Goal: Transaction & Acquisition: Purchase product/service

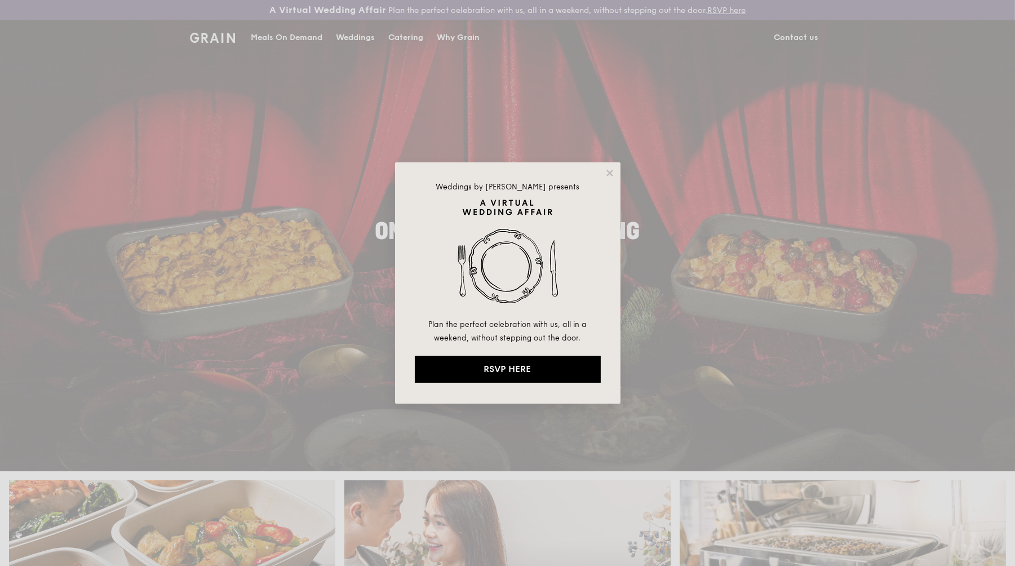
click at [611, 169] on icon at bounding box center [610, 173] width 10 height 10
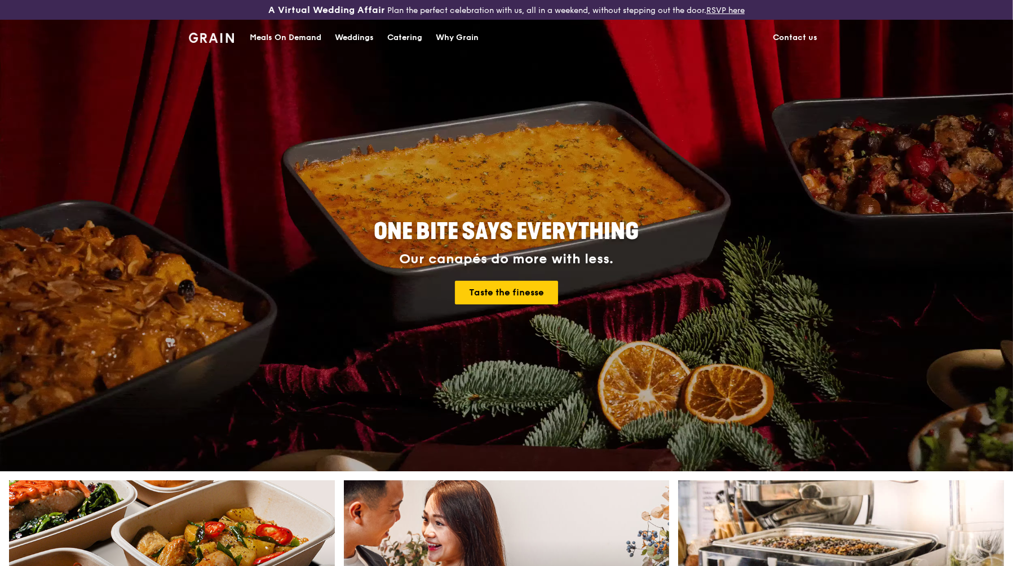
click at [286, 35] on div "Meals On Demand" at bounding box center [286, 38] width 72 height 34
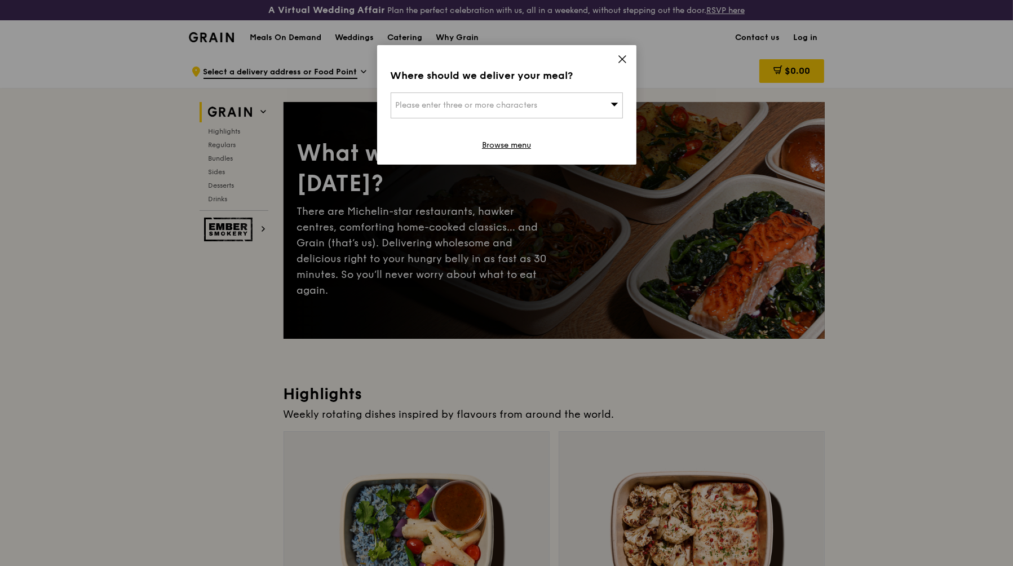
click at [623, 59] on icon at bounding box center [622, 59] width 10 height 10
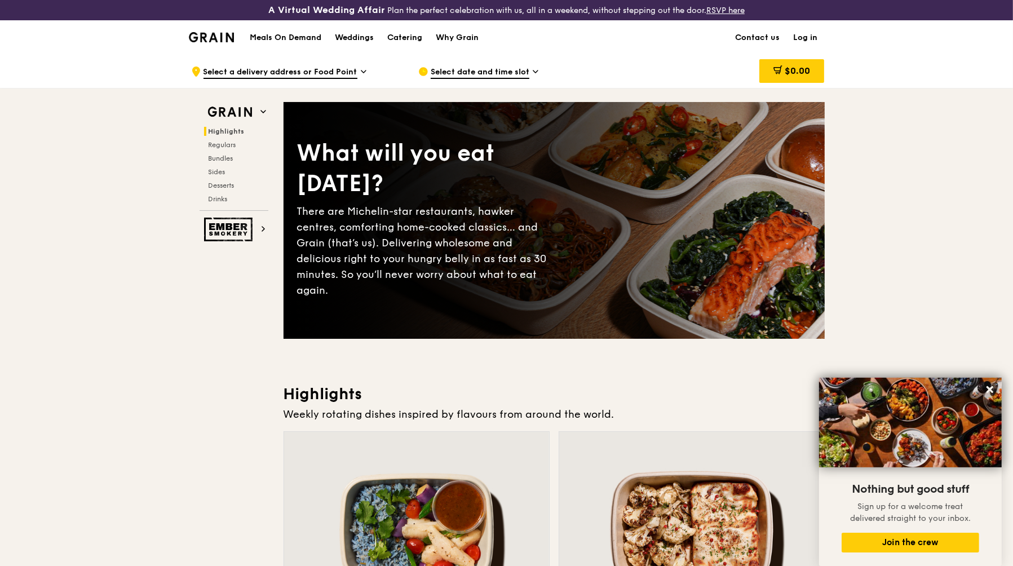
click at [361, 72] on icon at bounding box center [364, 72] width 6 height 10
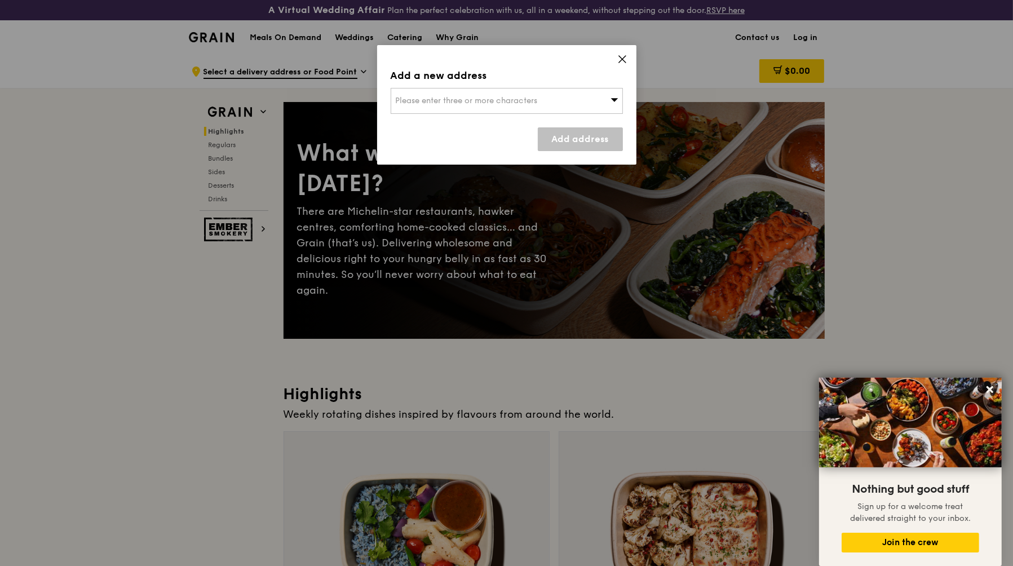
click at [469, 101] on span "Please enter three or more characters" at bounding box center [467, 101] width 142 height 10
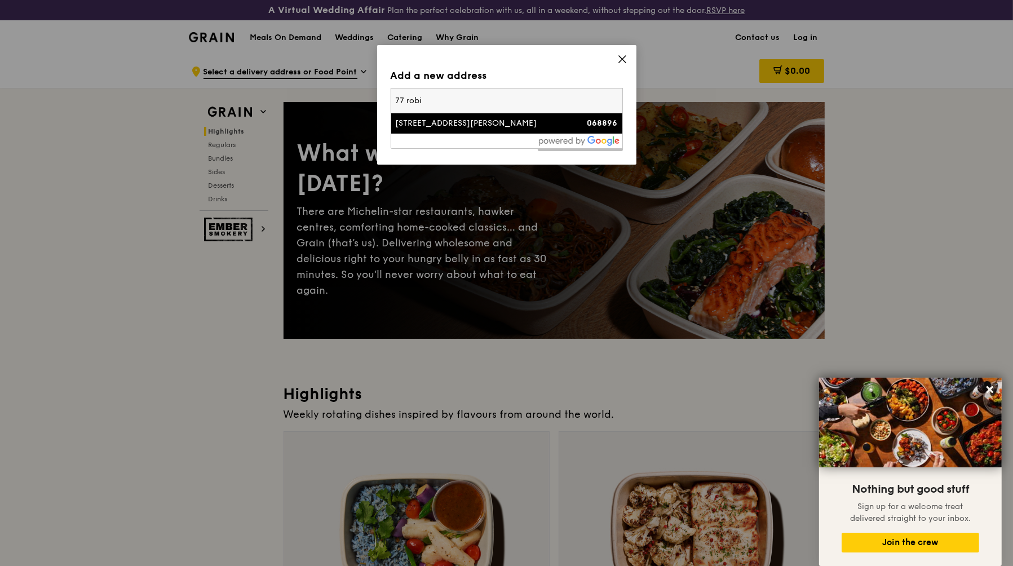
type input "77 robi"
click at [516, 127] on div "[STREET_ADDRESS][PERSON_NAME]" at bounding box center [479, 123] width 167 height 11
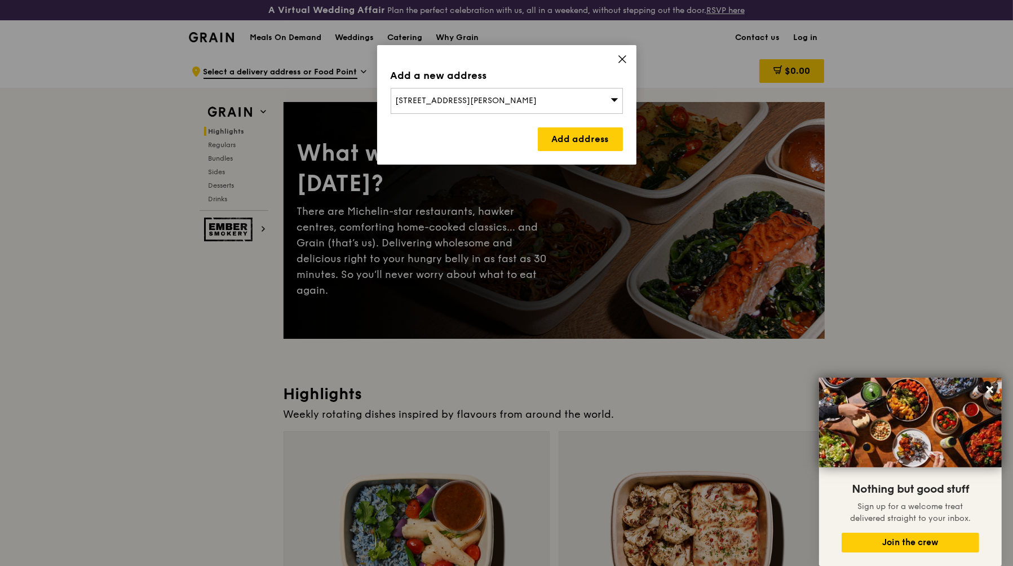
click at [580, 136] on link "Add address" at bounding box center [580, 139] width 85 height 24
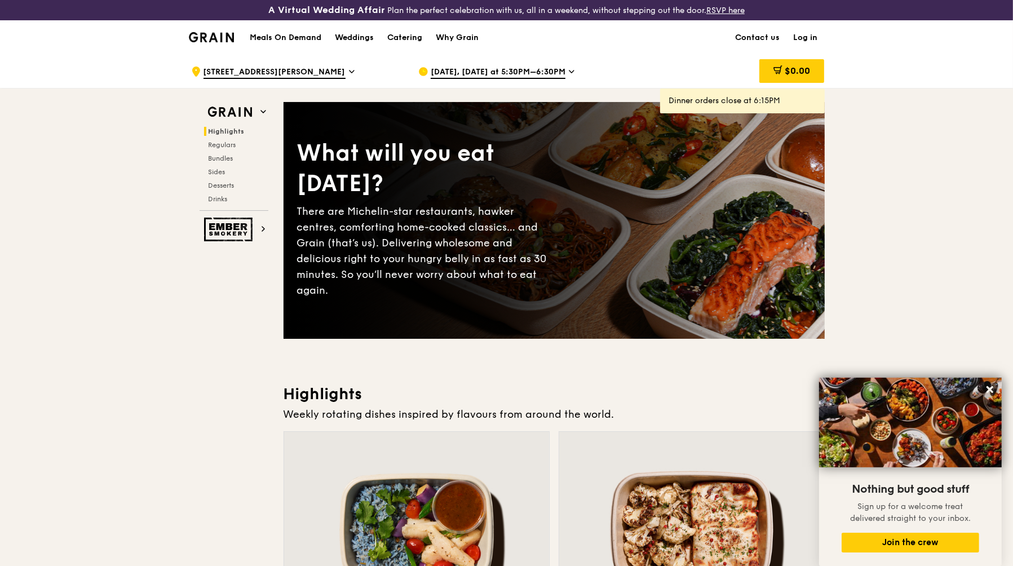
click at [529, 73] on span "[DATE], [DATE] at 5:30PM–6:30PM" at bounding box center [498, 73] width 135 height 12
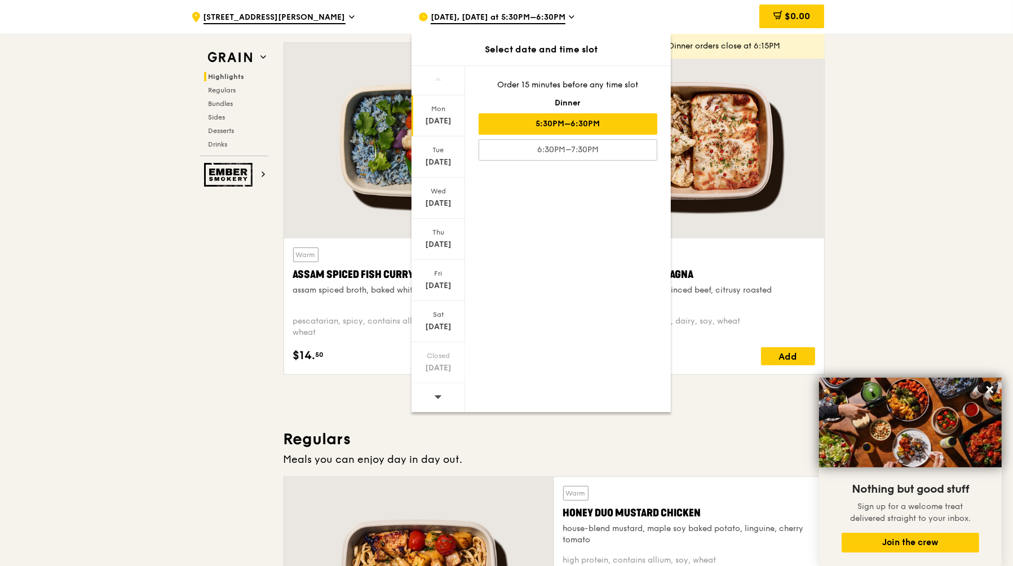
scroll to position [388, 0]
click at [440, 396] on icon at bounding box center [438, 396] width 8 height 8
click at [438, 395] on icon at bounding box center [437, 396] width 7 height 3
click at [437, 398] on span at bounding box center [438, 396] width 8 height 26
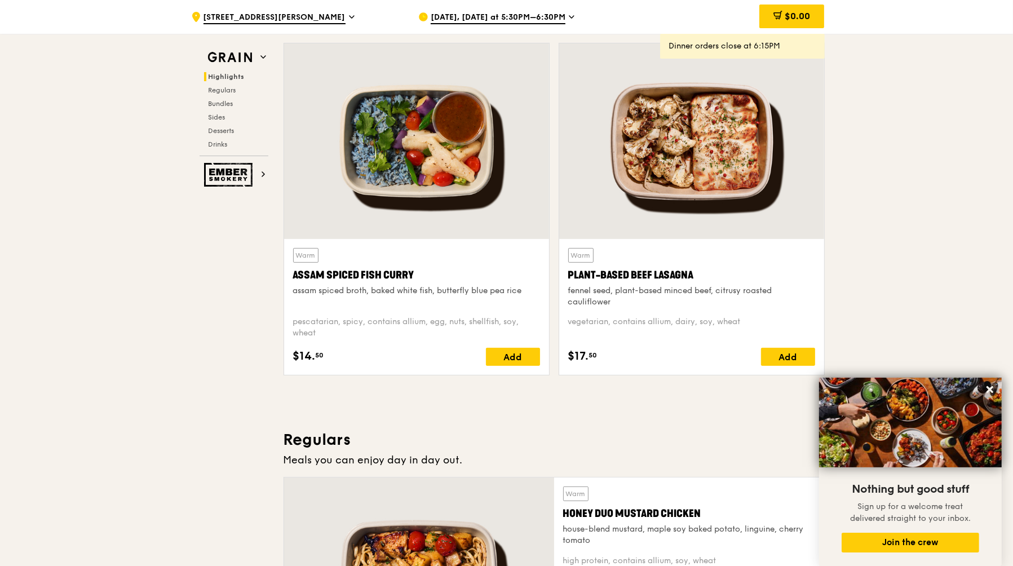
scroll to position [386, 0]
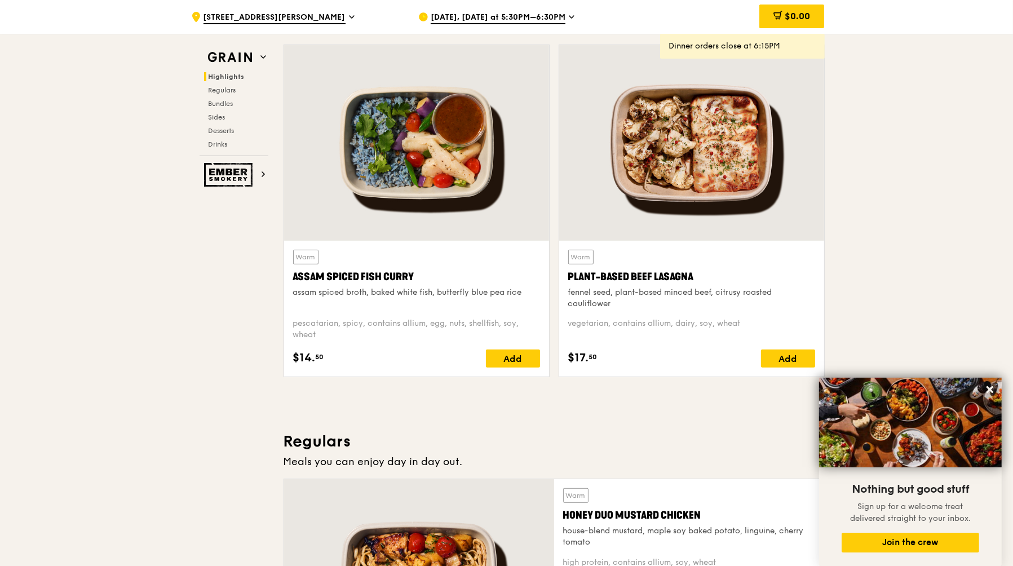
click at [990, 391] on icon at bounding box center [989, 389] width 7 height 7
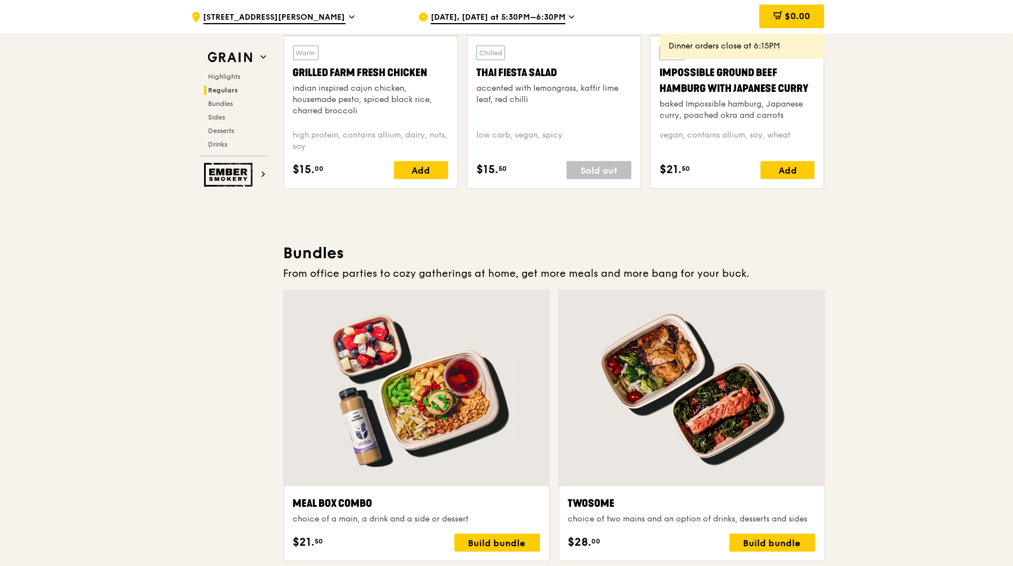
scroll to position [1641, 0]
